Goal: Transaction & Acquisition: Download file/media

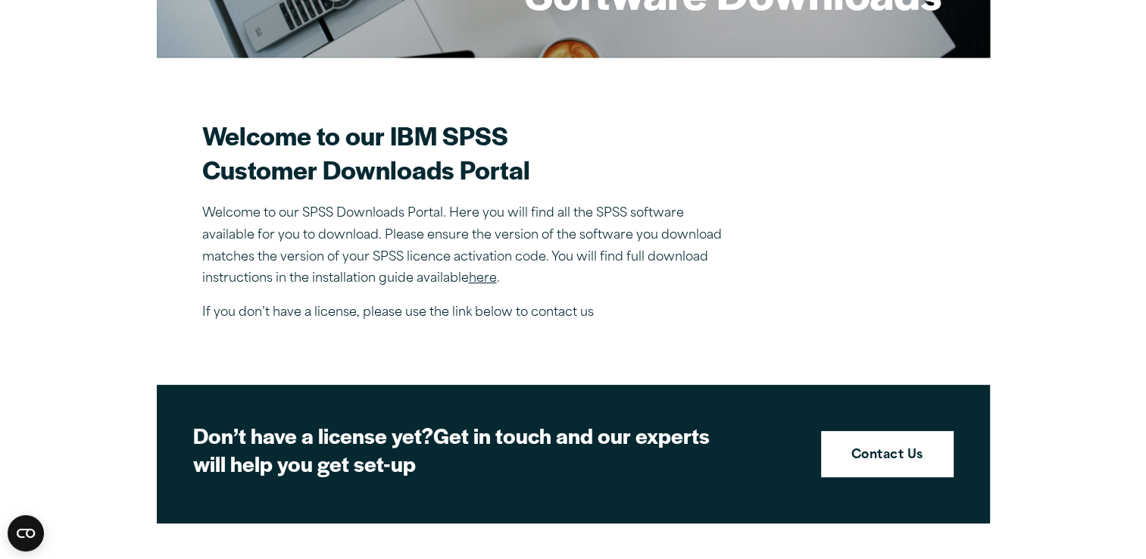
scroll to position [362, 0]
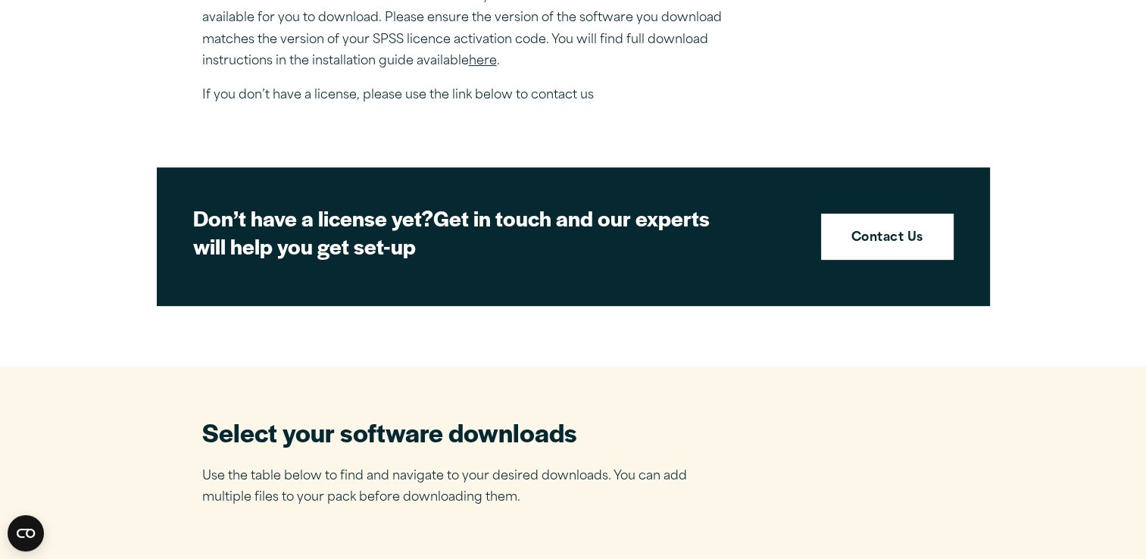
click at [897, 482] on div "Select your software downloads Use the table below to find and navigate to your…" at bounding box center [573, 462] width 742 height 94
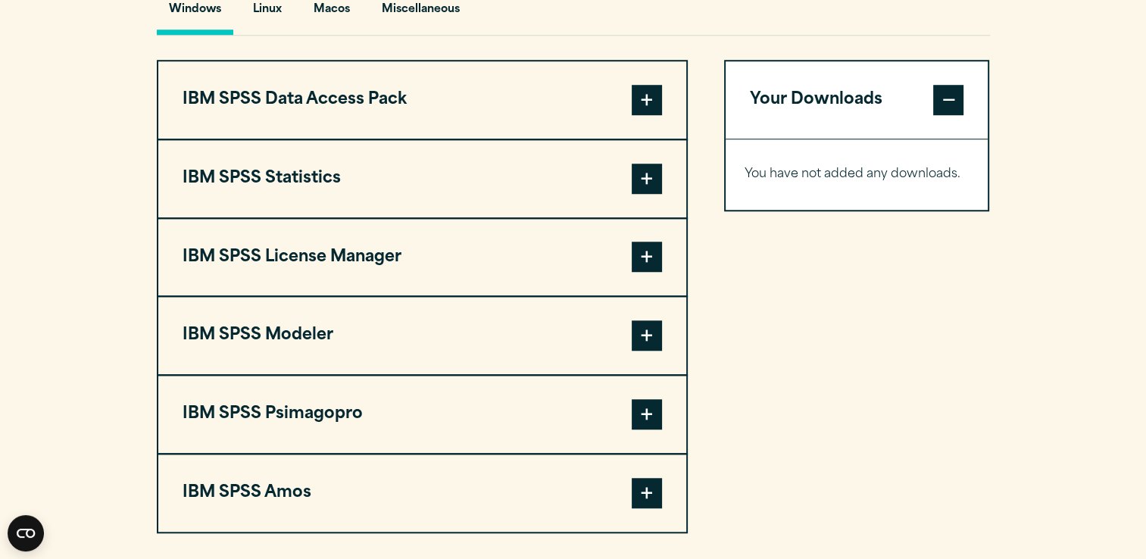
scroll to position [1168, 0]
click at [400, 404] on button "IBM SPSS Psimagopro" at bounding box center [422, 413] width 528 height 77
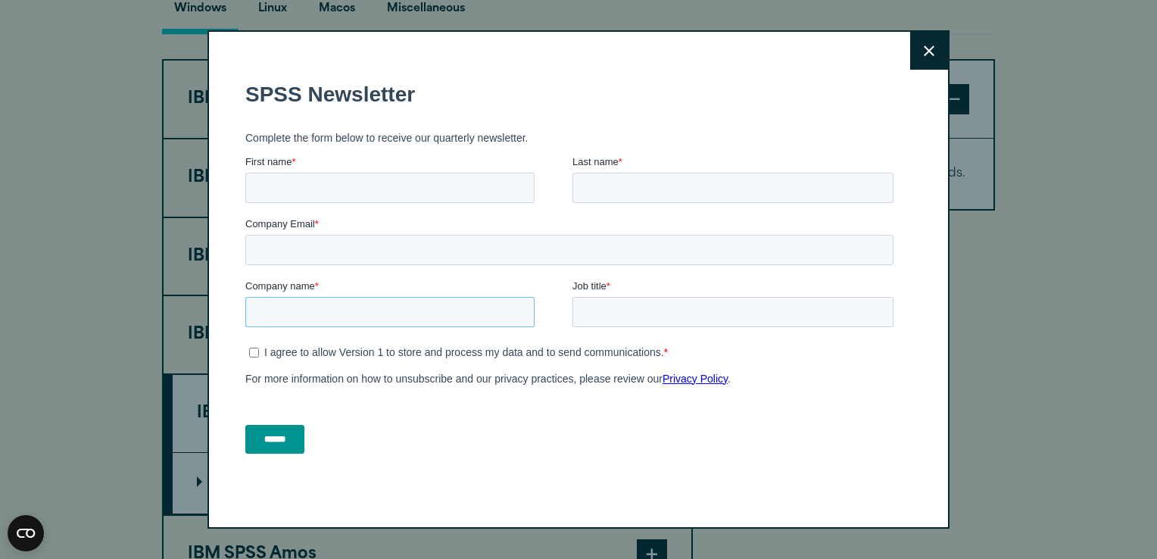
drag, startPoint x: 645, startPoint y: 473, endPoint x: 406, endPoint y: 320, distance: 283.7
click at [406, 328] on fieldset "Company name * Job title *" at bounding box center [572, 310] width 654 height 62
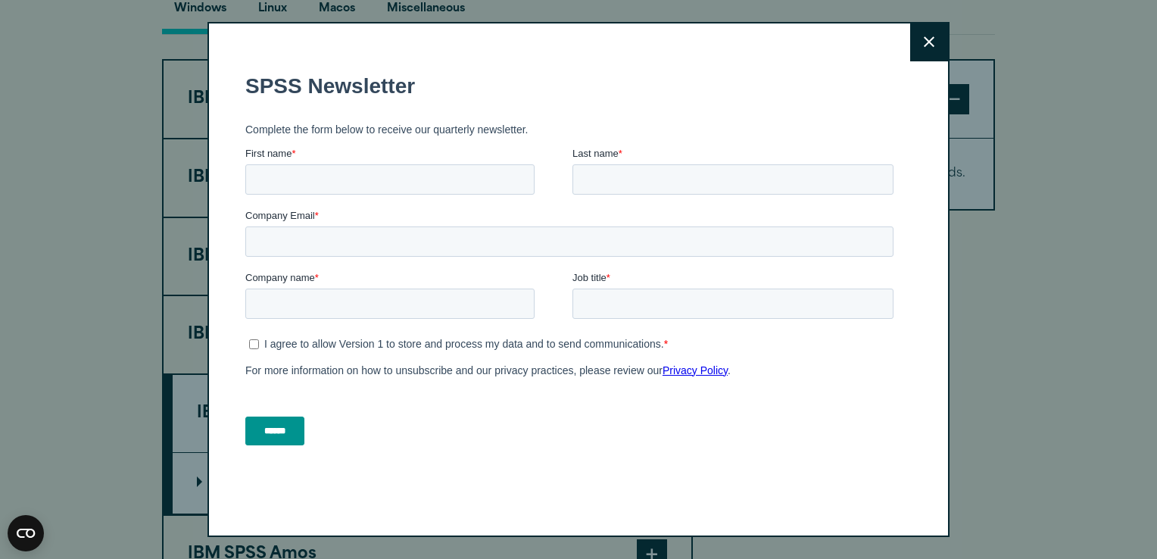
click at [923, 49] on button "Close" at bounding box center [929, 42] width 38 height 38
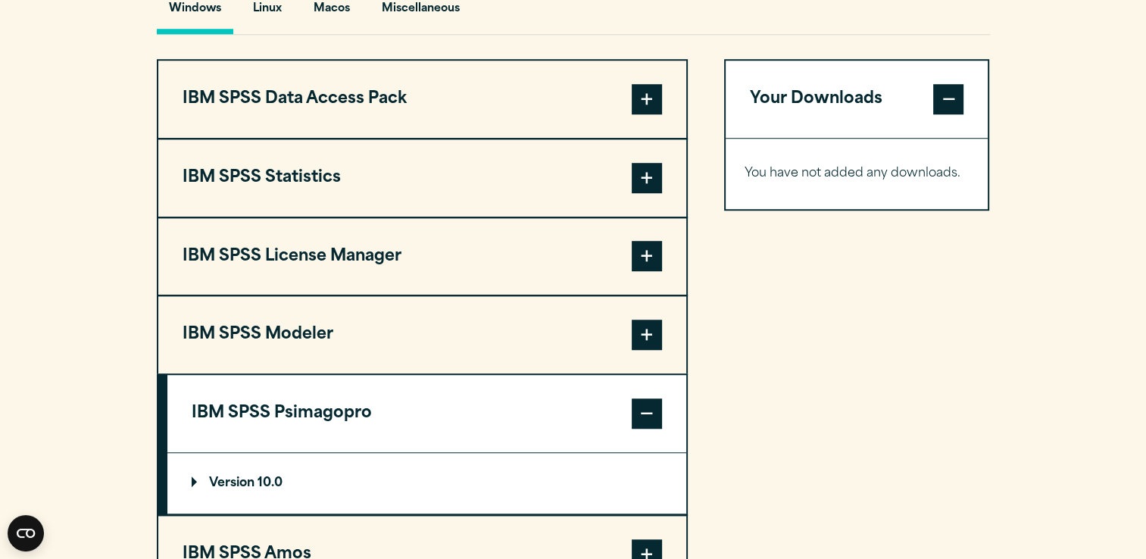
click at [222, 354] on button "IBM SPSS Modeler" at bounding box center [422, 334] width 528 height 77
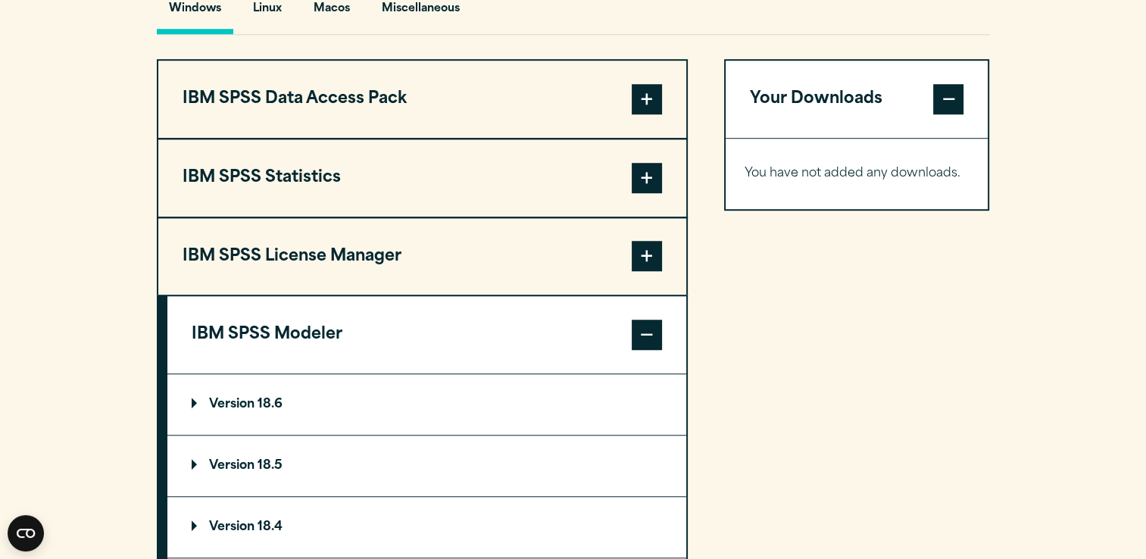
click at [813, 363] on div "Your Downloads You have not added any downloads. Download 0 Items" at bounding box center [857, 449] width 266 height 781
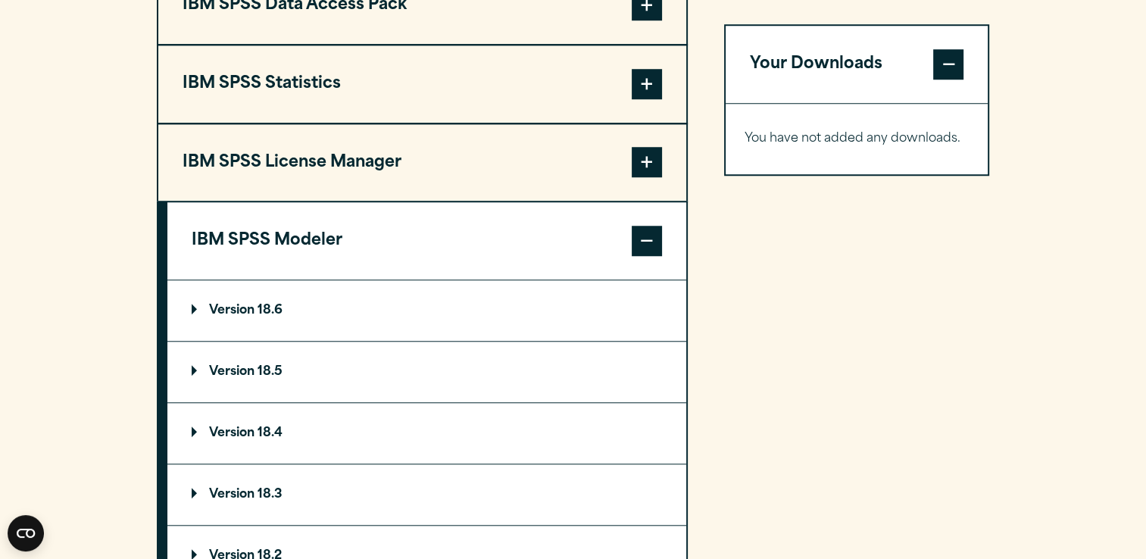
scroll to position [1259, 0]
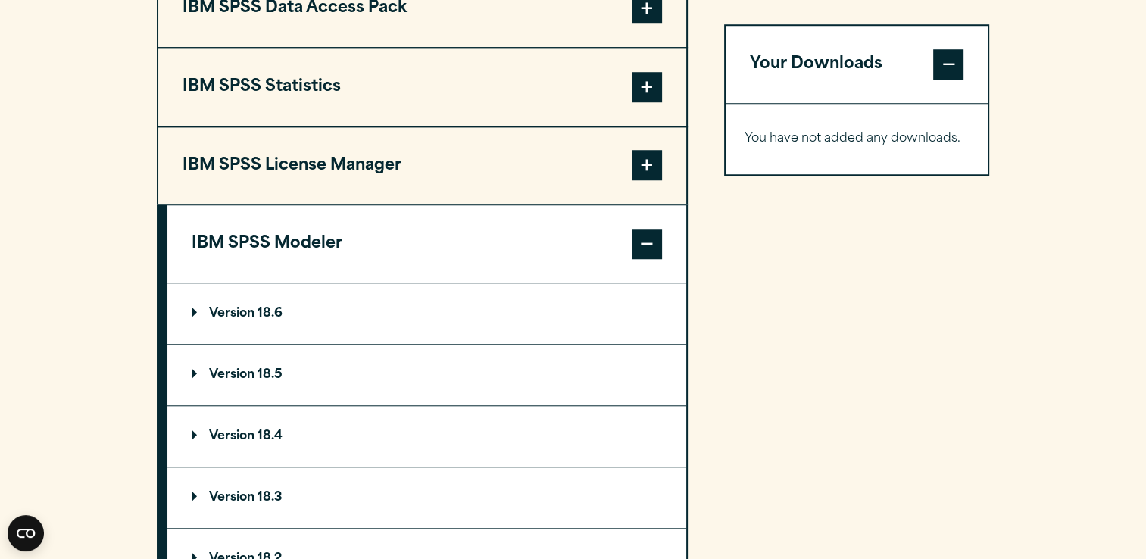
click at [661, 244] on span at bounding box center [647, 244] width 30 height 30
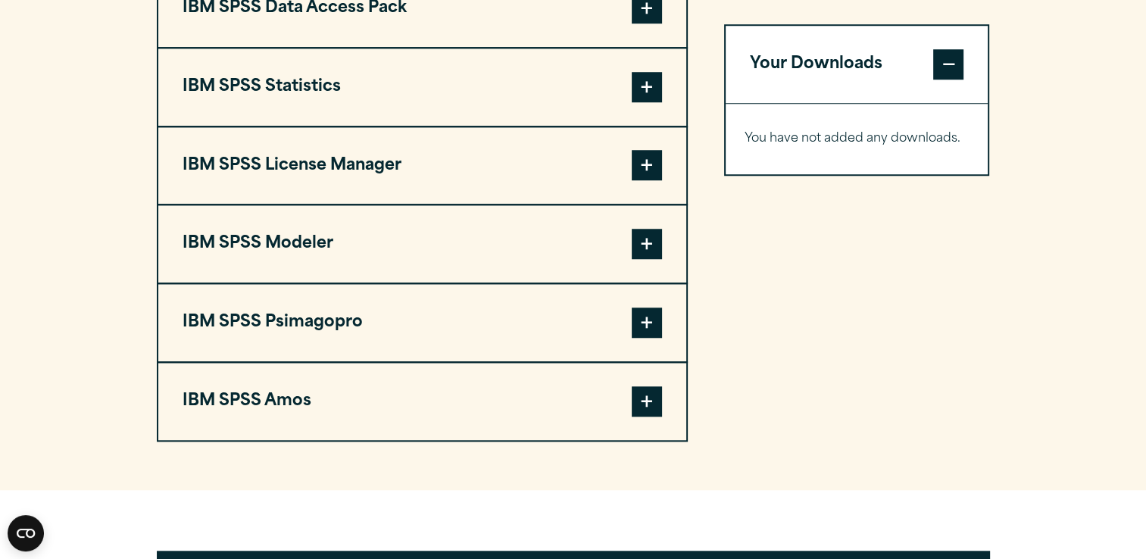
click at [657, 174] on span at bounding box center [647, 165] width 30 height 30
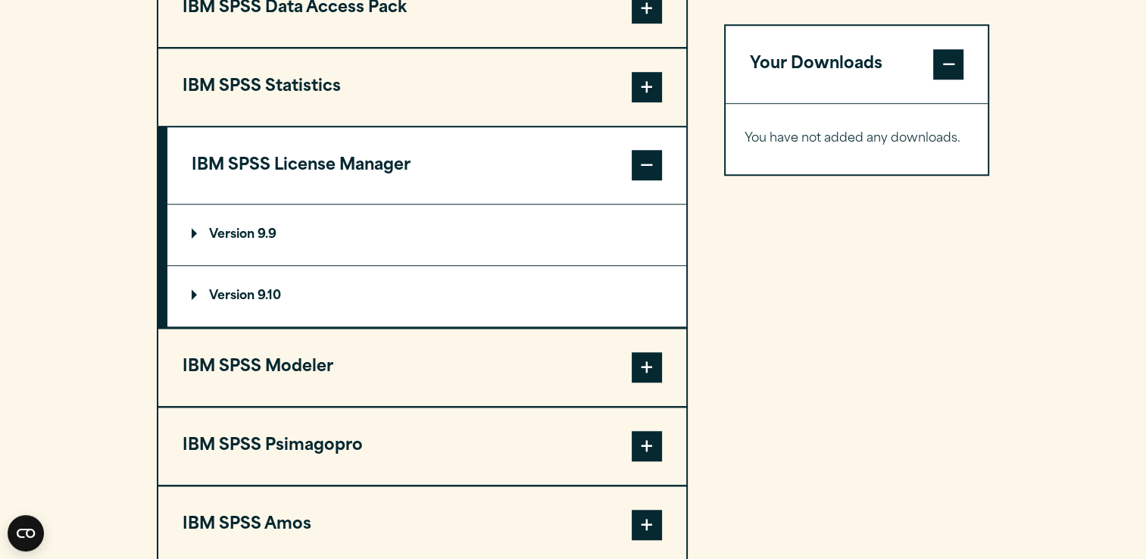
click at [657, 174] on span at bounding box center [647, 165] width 30 height 30
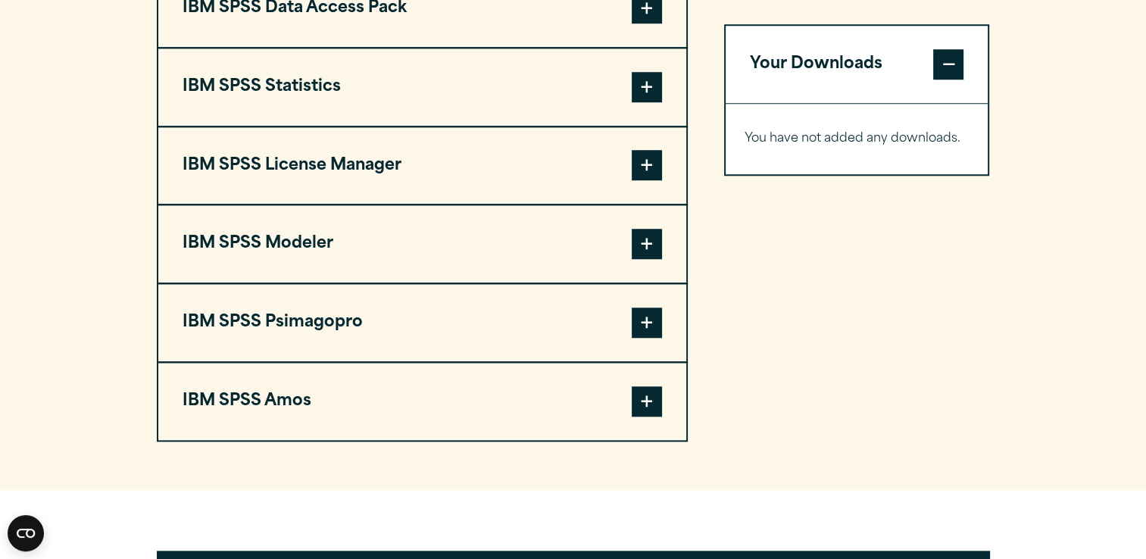
click at [639, 84] on span at bounding box center [647, 87] width 30 height 30
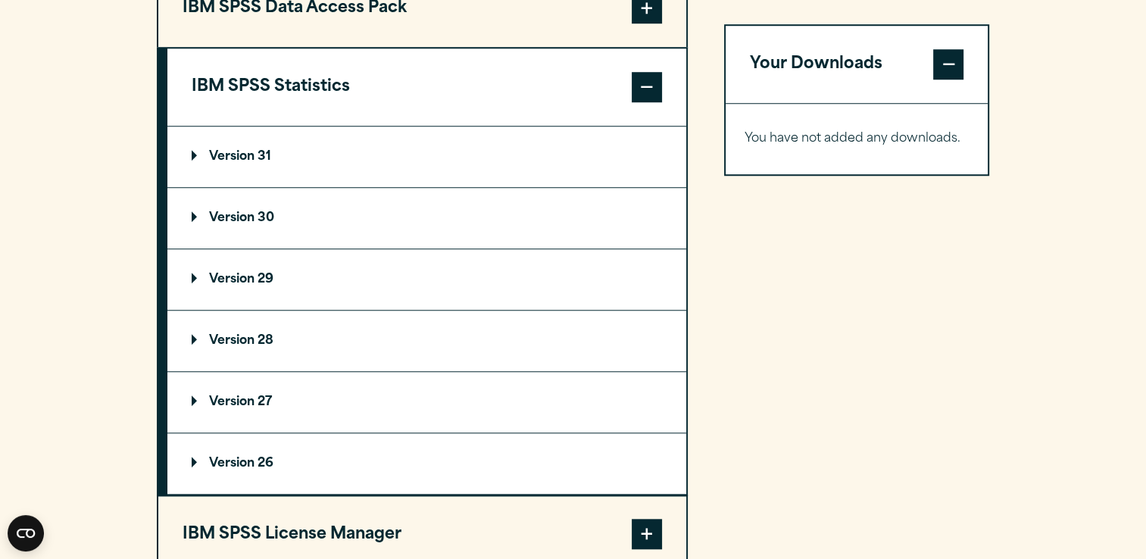
click at [258, 221] on p "Version 30" at bounding box center [233, 218] width 83 height 12
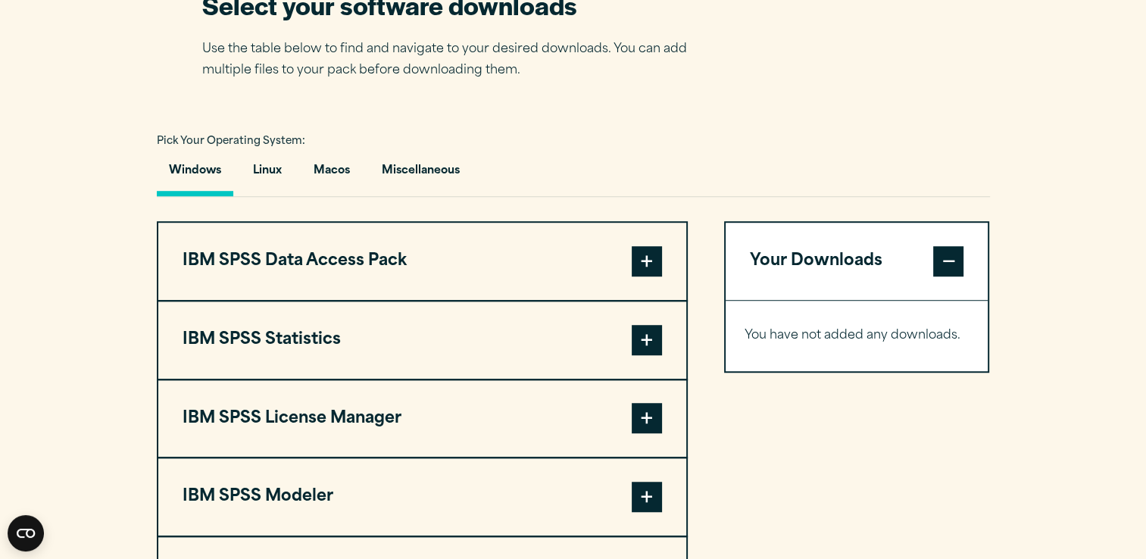
scroll to position [1091, 0]
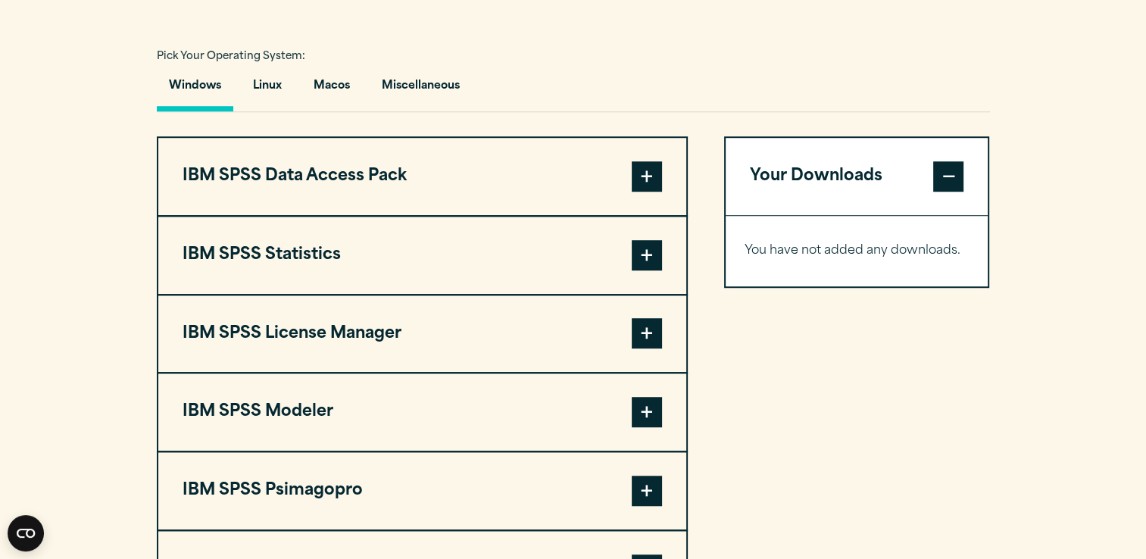
click at [477, 341] on button "IBM SPSS License Manager" at bounding box center [422, 333] width 528 height 77
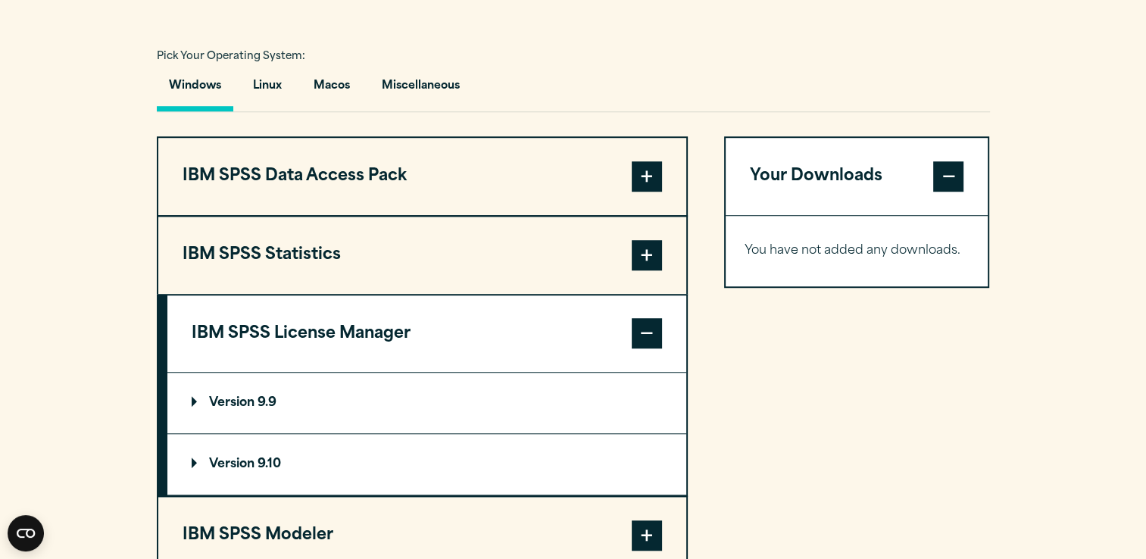
click at [232, 251] on button "IBM SPSS Statistics" at bounding box center [422, 255] width 528 height 77
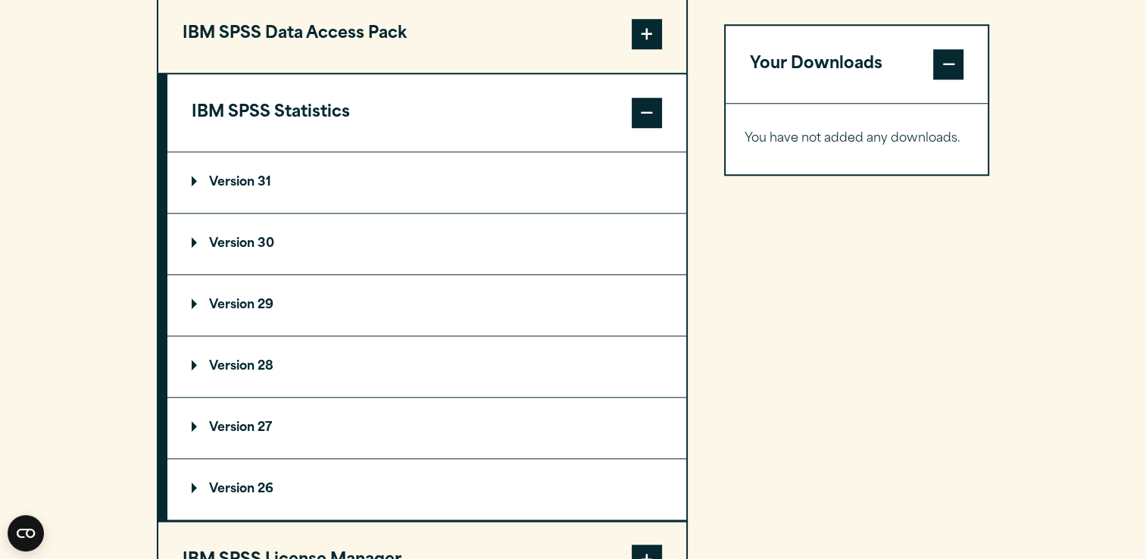
scroll to position [1315, 0]
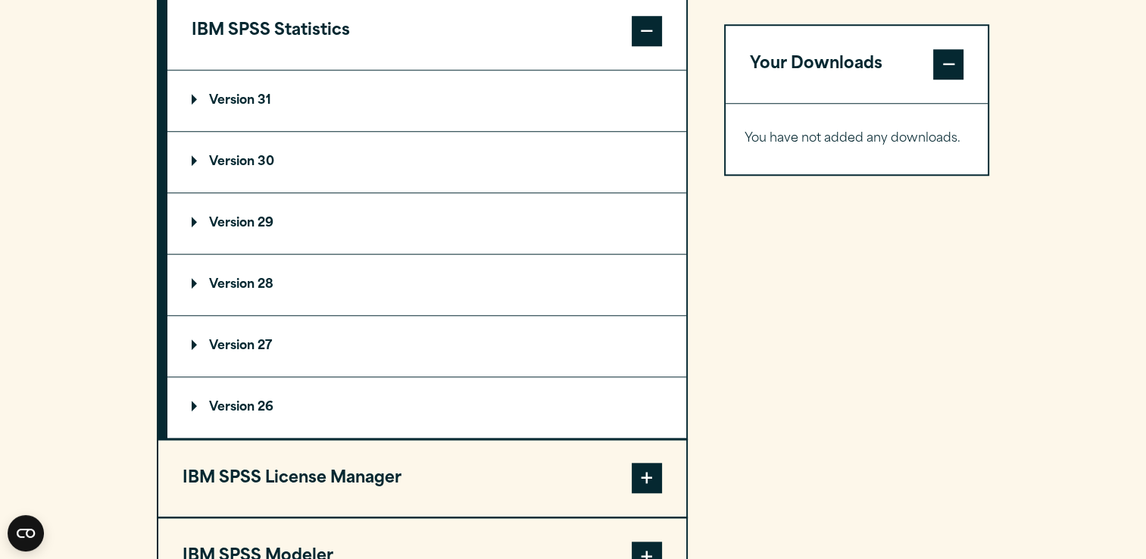
click at [199, 230] on summary "Version 29" at bounding box center [426, 223] width 519 height 61
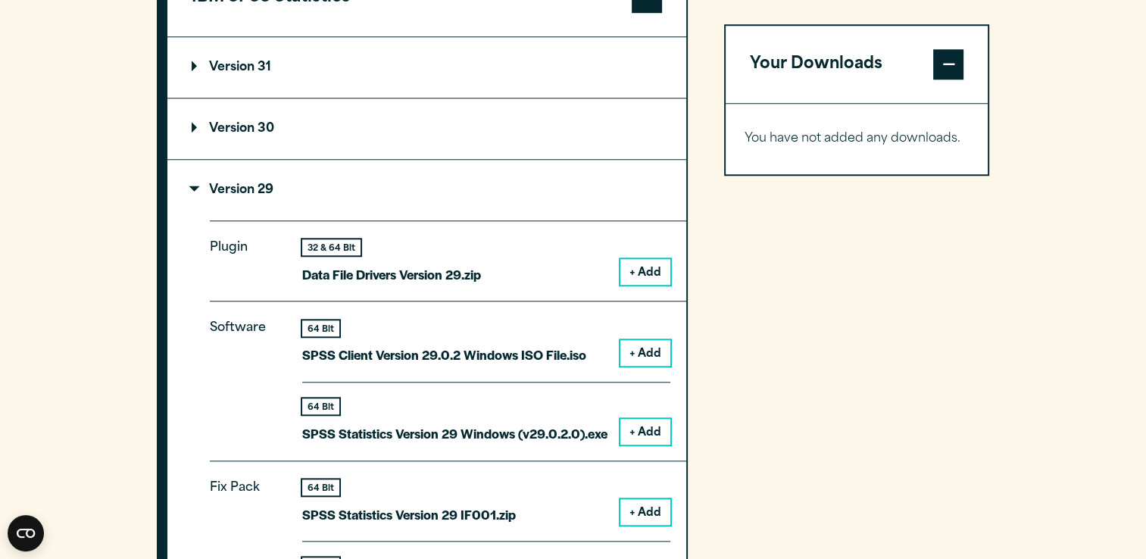
scroll to position [1351, 0]
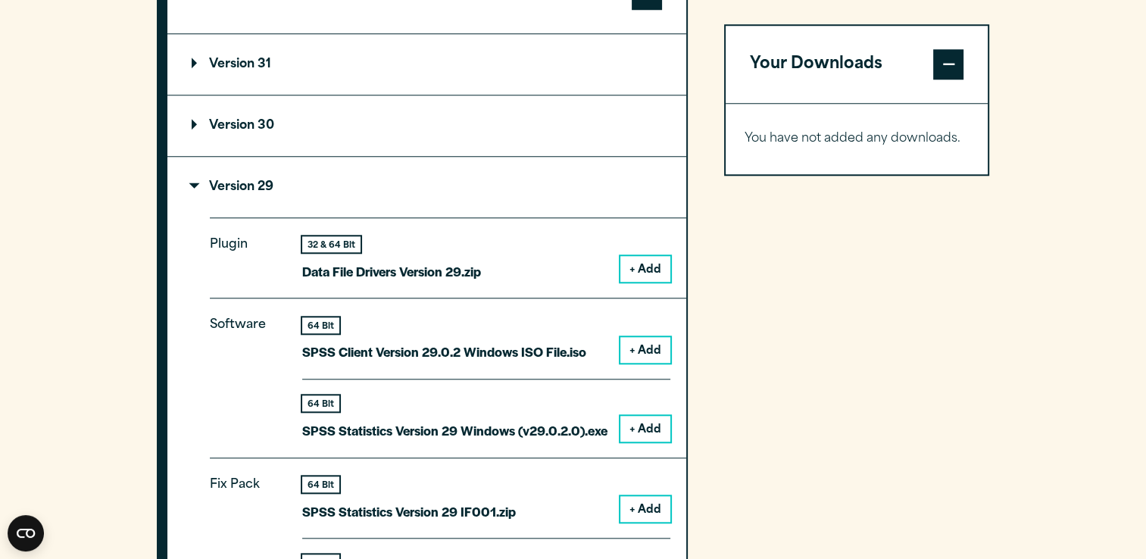
click at [647, 430] on button "+ Add" at bounding box center [645, 429] width 50 height 26
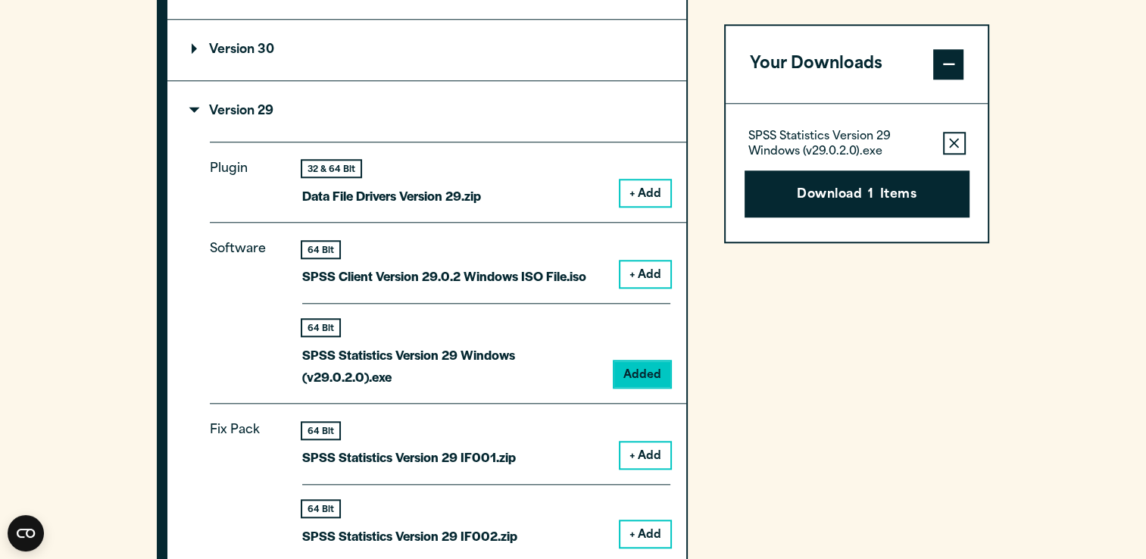
scroll to position [1438, 0]
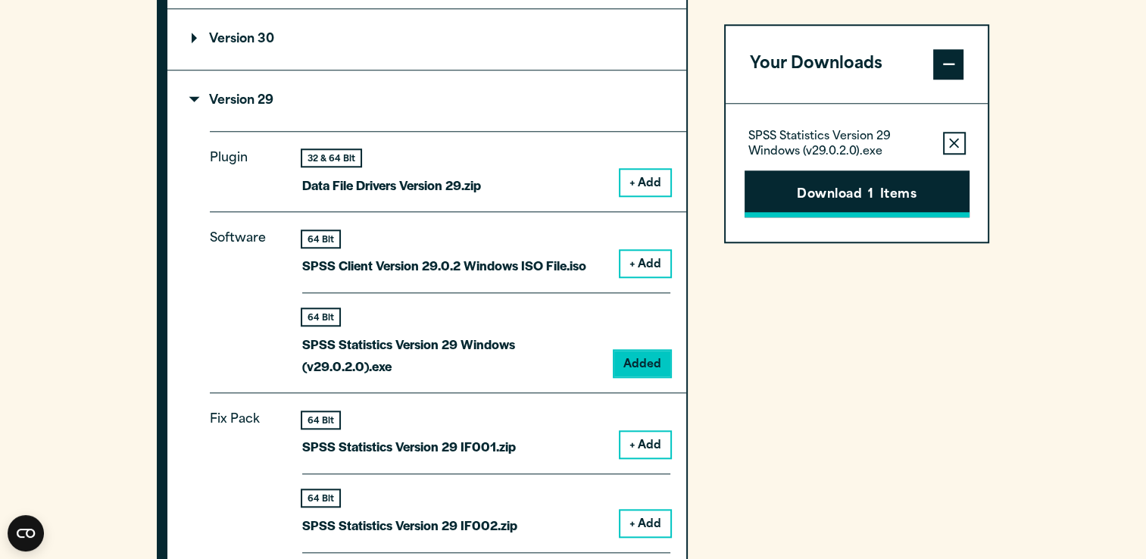
click at [851, 188] on button "Download 1 Items" at bounding box center [857, 193] width 225 height 47
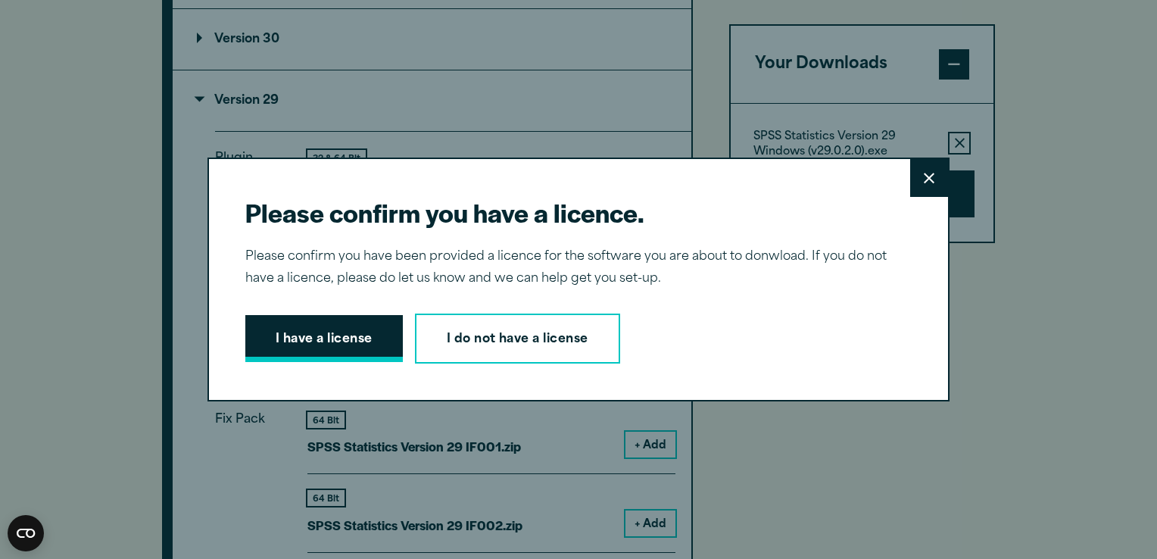
click at [340, 333] on button "I have a license" at bounding box center [324, 338] width 158 height 47
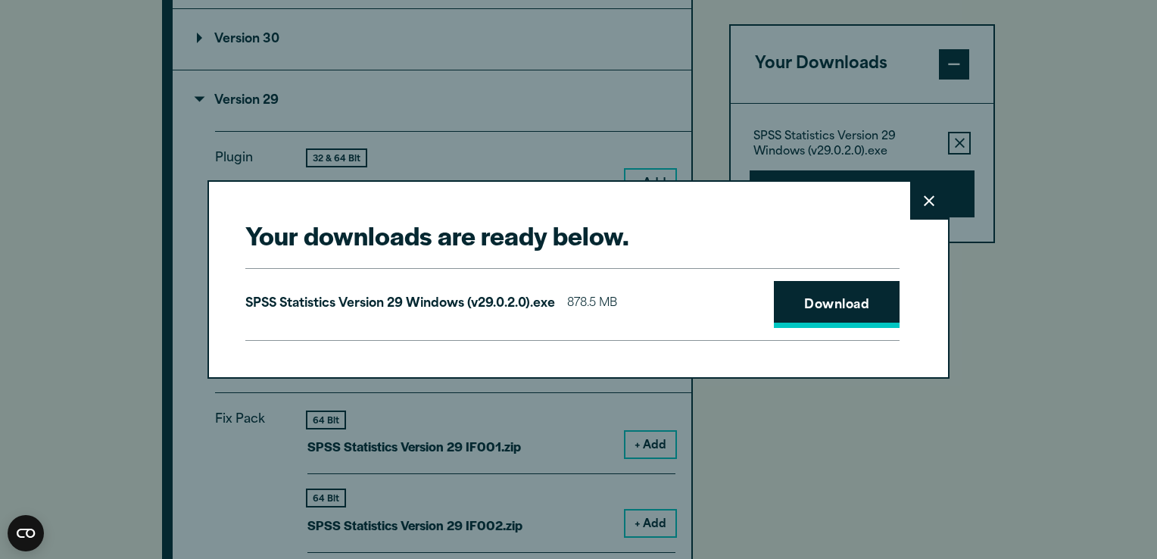
click at [845, 304] on link "Download" at bounding box center [837, 304] width 126 height 47
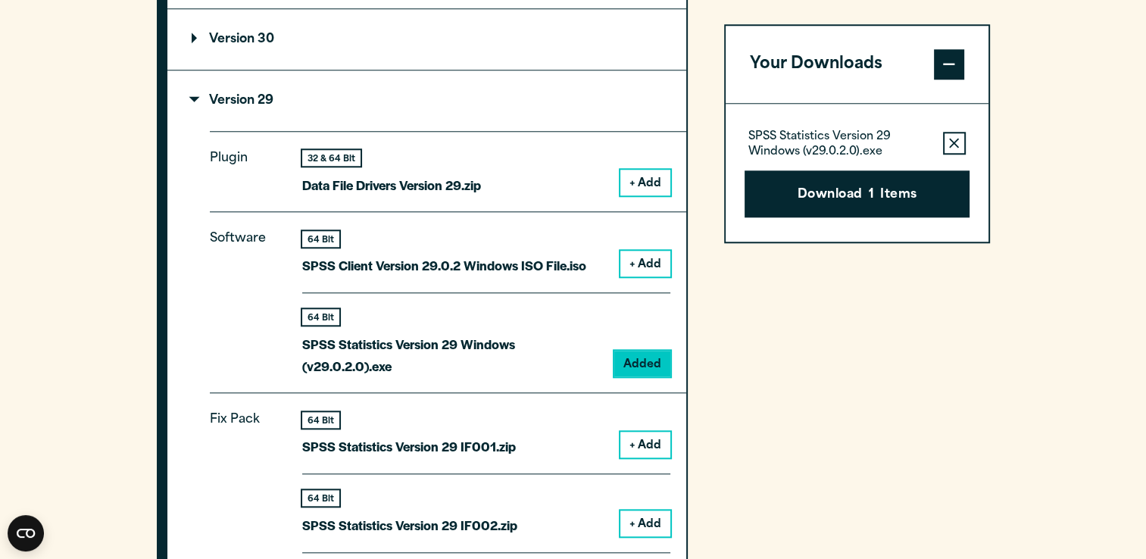
click at [654, 382] on div "Your downloads are ready below. Close SPSS Statistics Version 29 Windows (v29.0…" at bounding box center [573, 279] width 1146 height 559
